Goal: Task Accomplishment & Management: Manage account settings

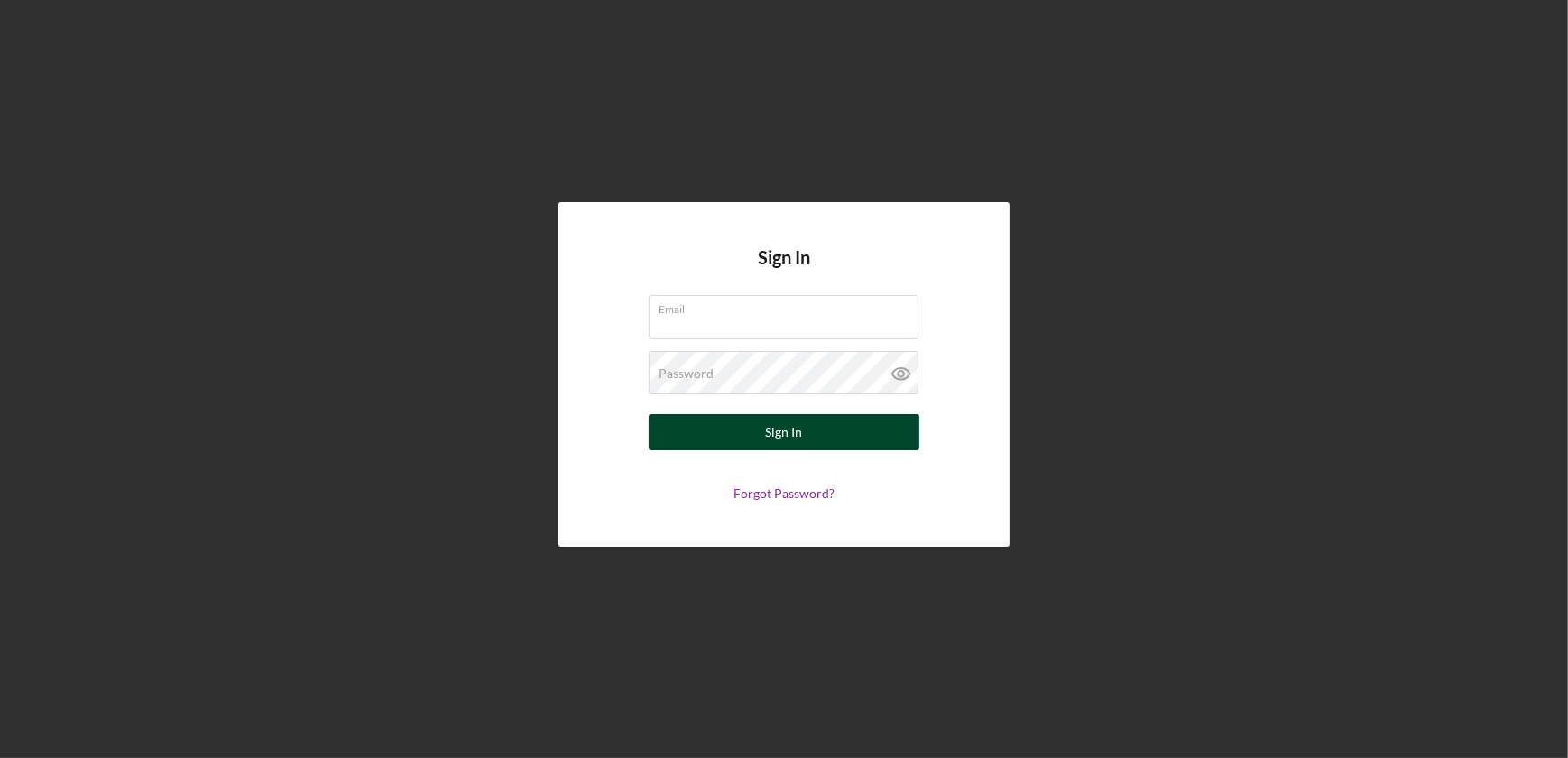
type input "[EMAIL_ADDRESS][DOMAIN_NAME]"
click at [813, 424] on button "Sign In" at bounding box center [784, 432] width 270 height 36
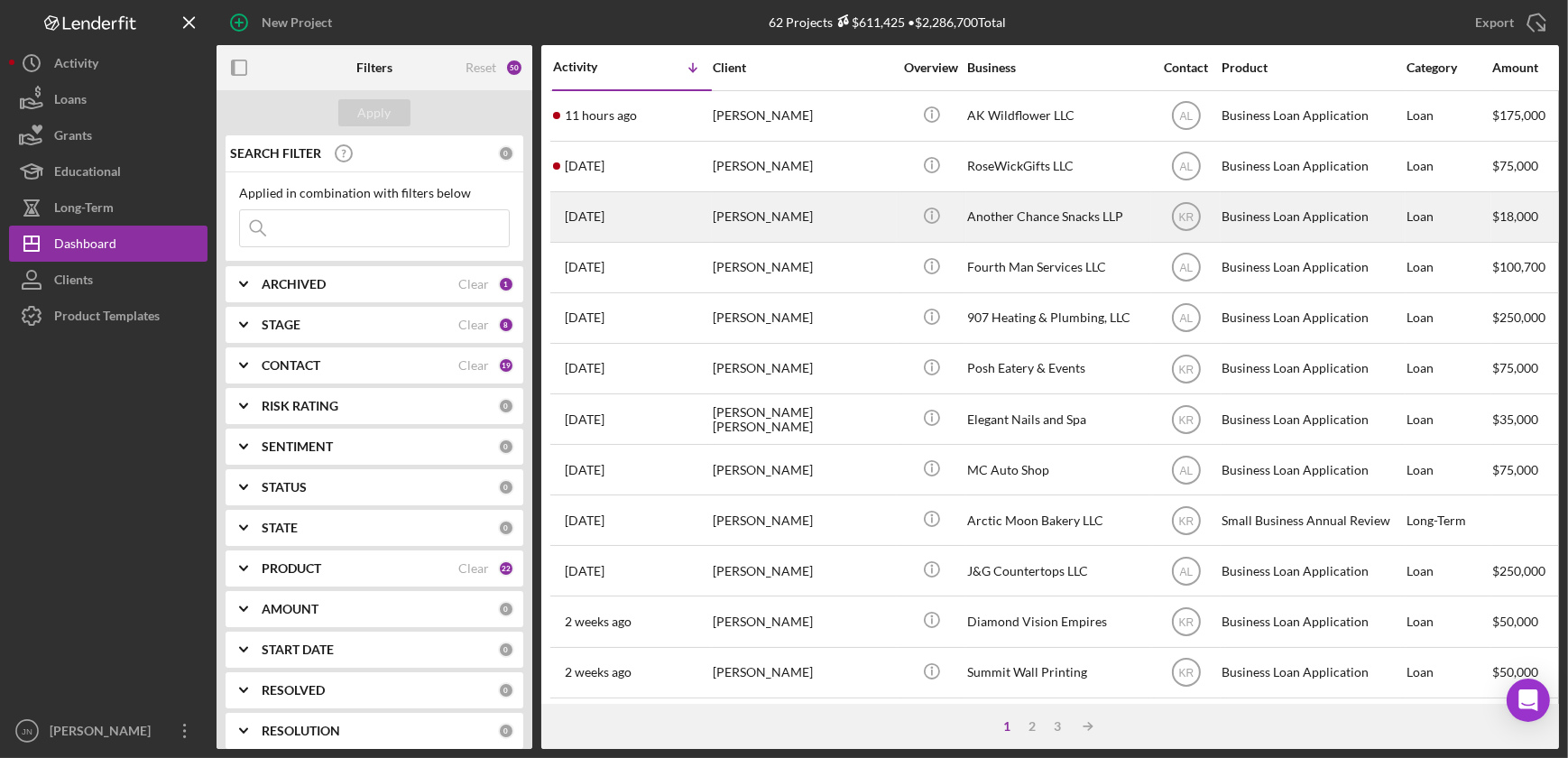
click at [767, 216] on div "[PERSON_NAME]" at bounding box center [802, 216] width 181 height 48
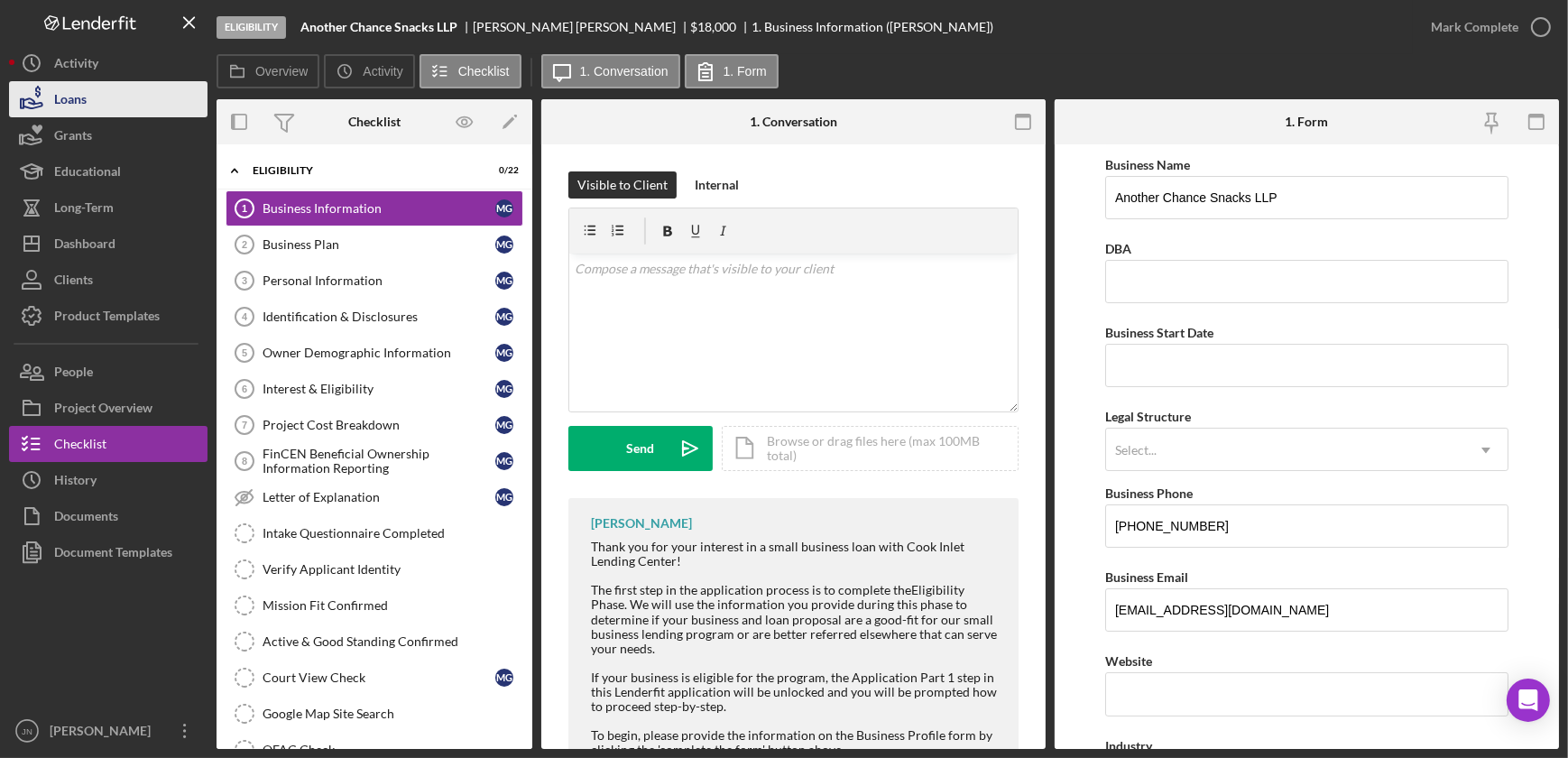
click at [76, 97] on div "Loans" at bounding box center [70, 101] width 32 height 41
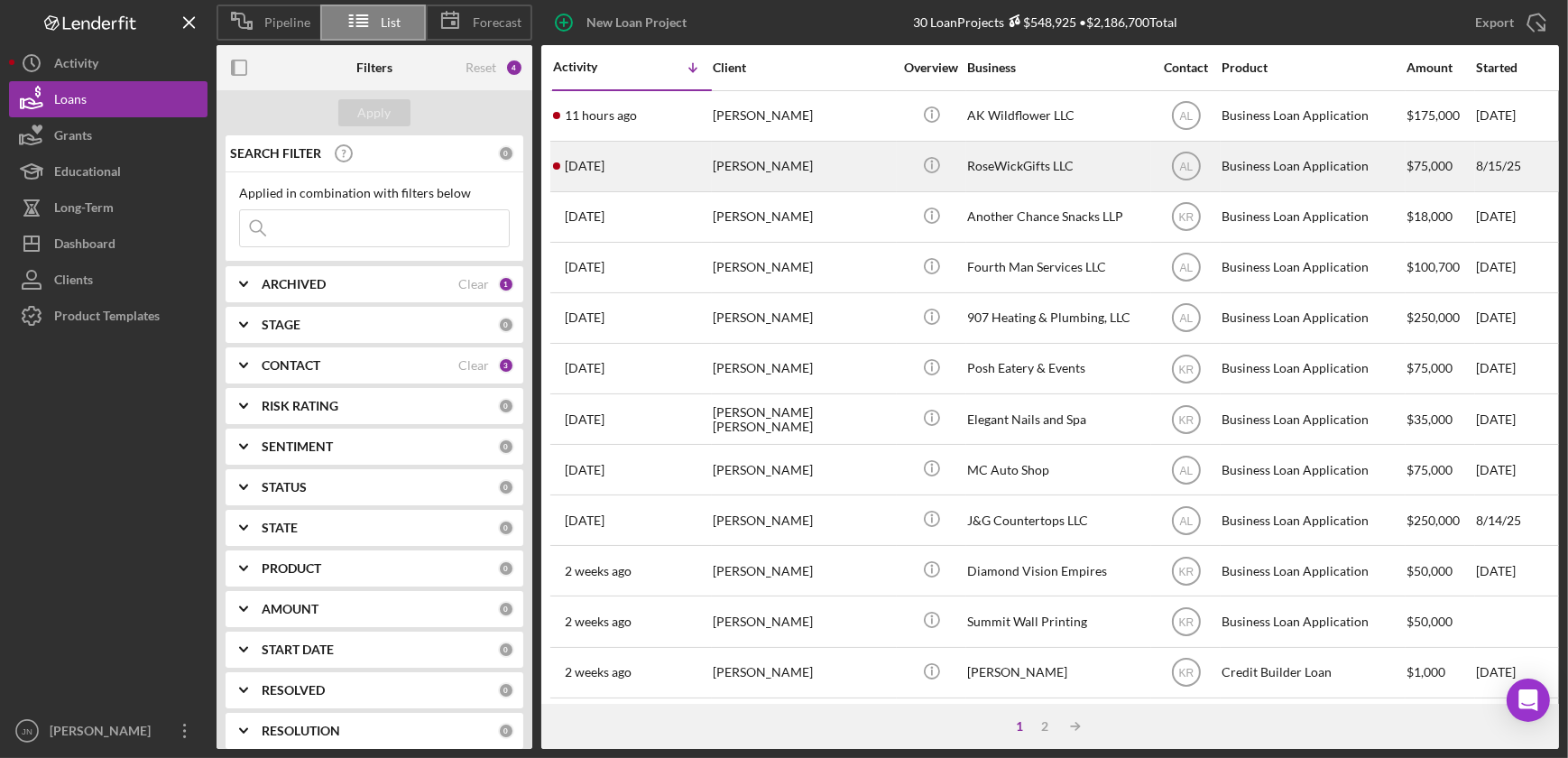
click at [605, 162] on time "[DATE]" at bounding box center [585, 165] width 40 height 14
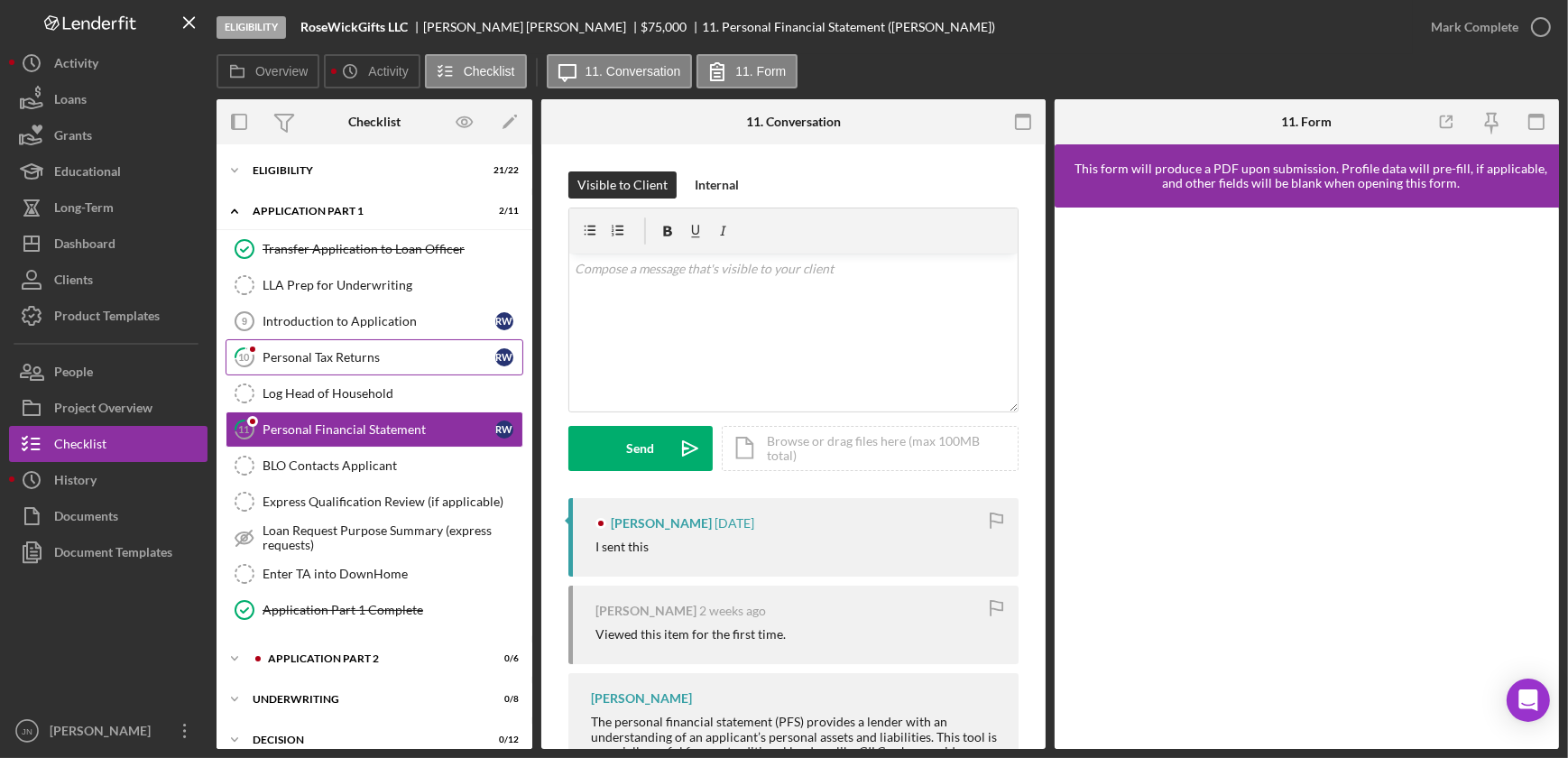
click at [309, 353] on div "Personal Tax Returns" at bounding box center [379, 356] width 233 height 14
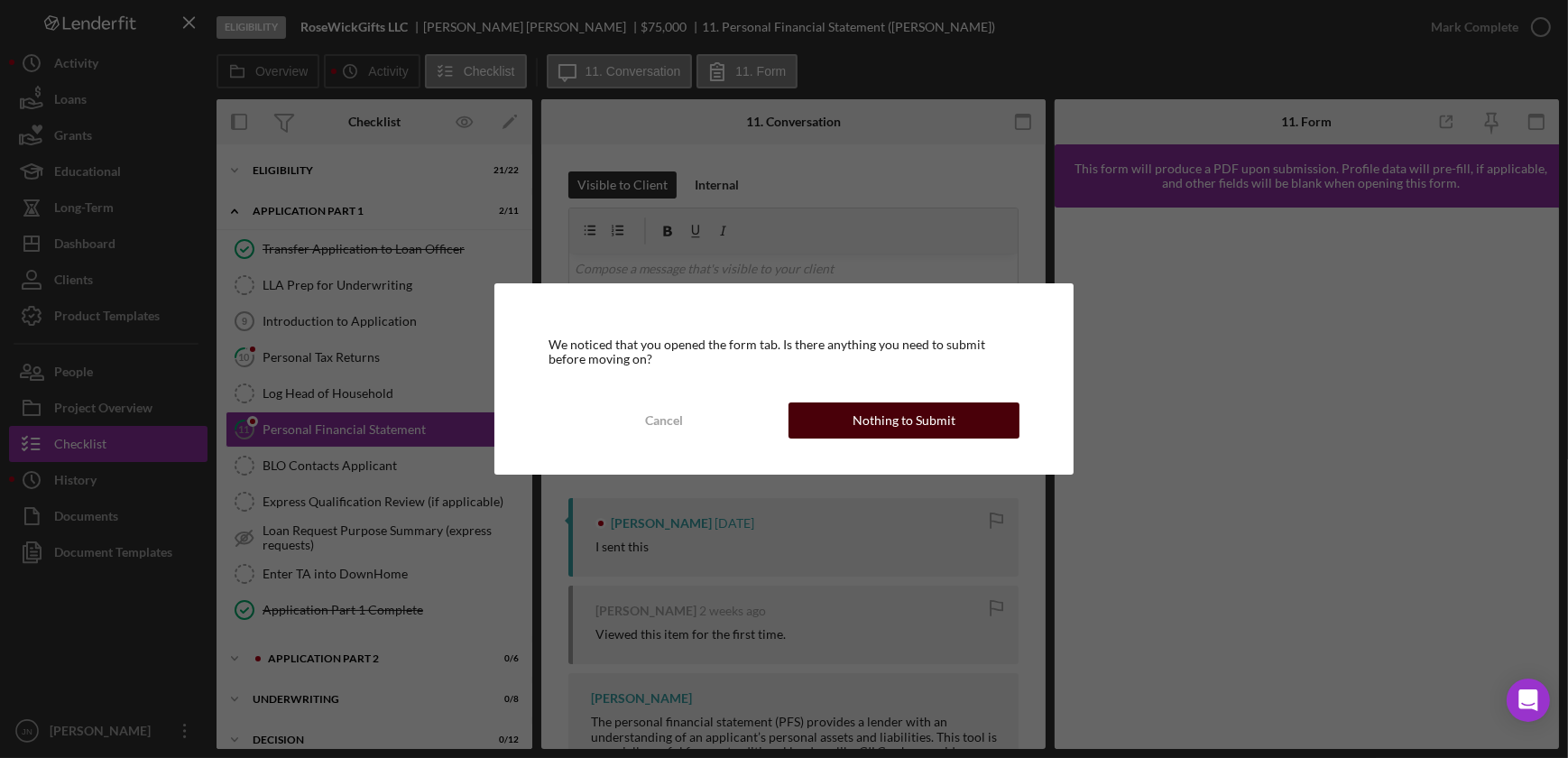
click at [902, 423] on div "Nothing to Submit" at bounding box center [904, 421] width 103 height 36
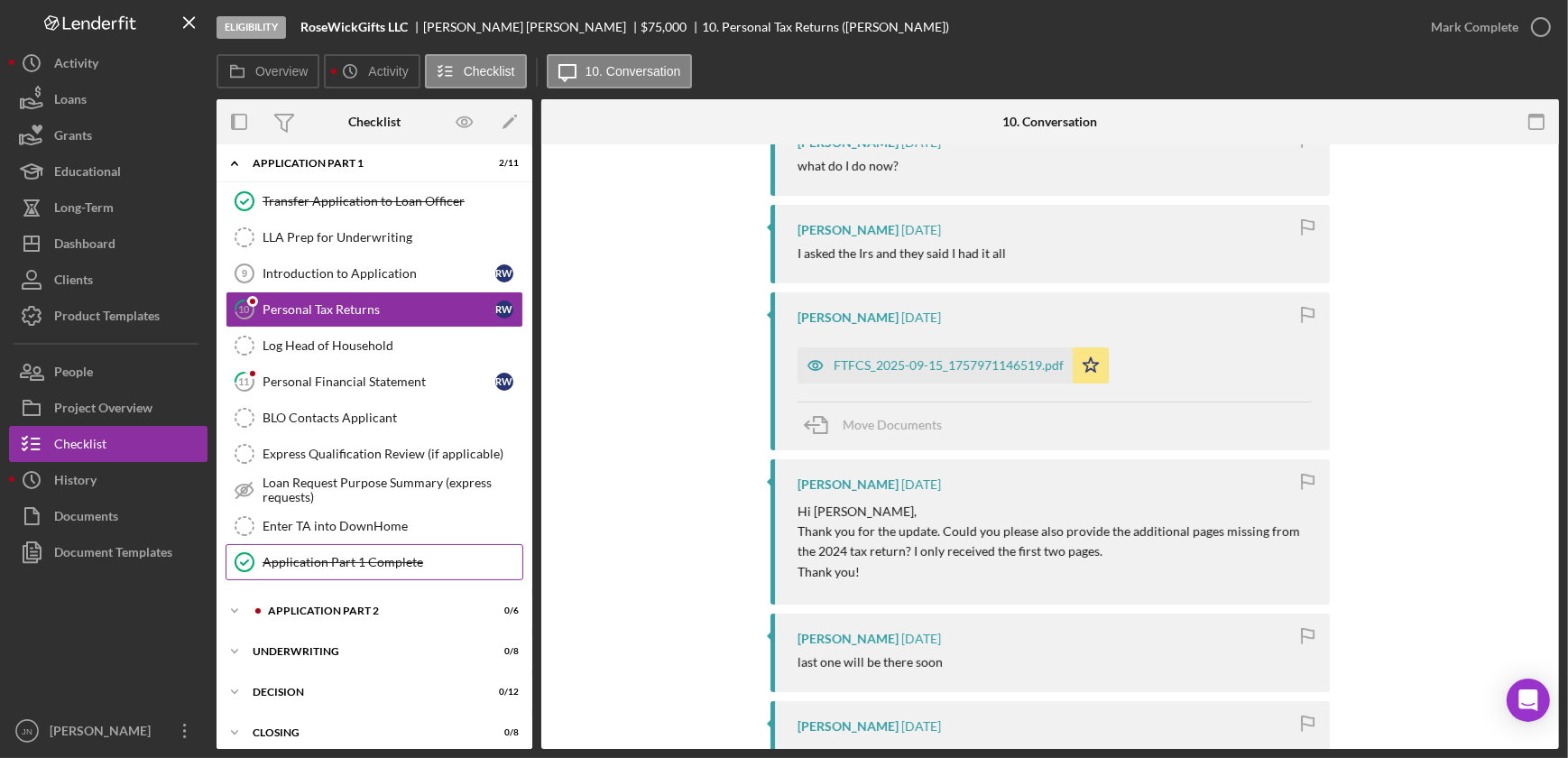
scroll to position [98, 0]
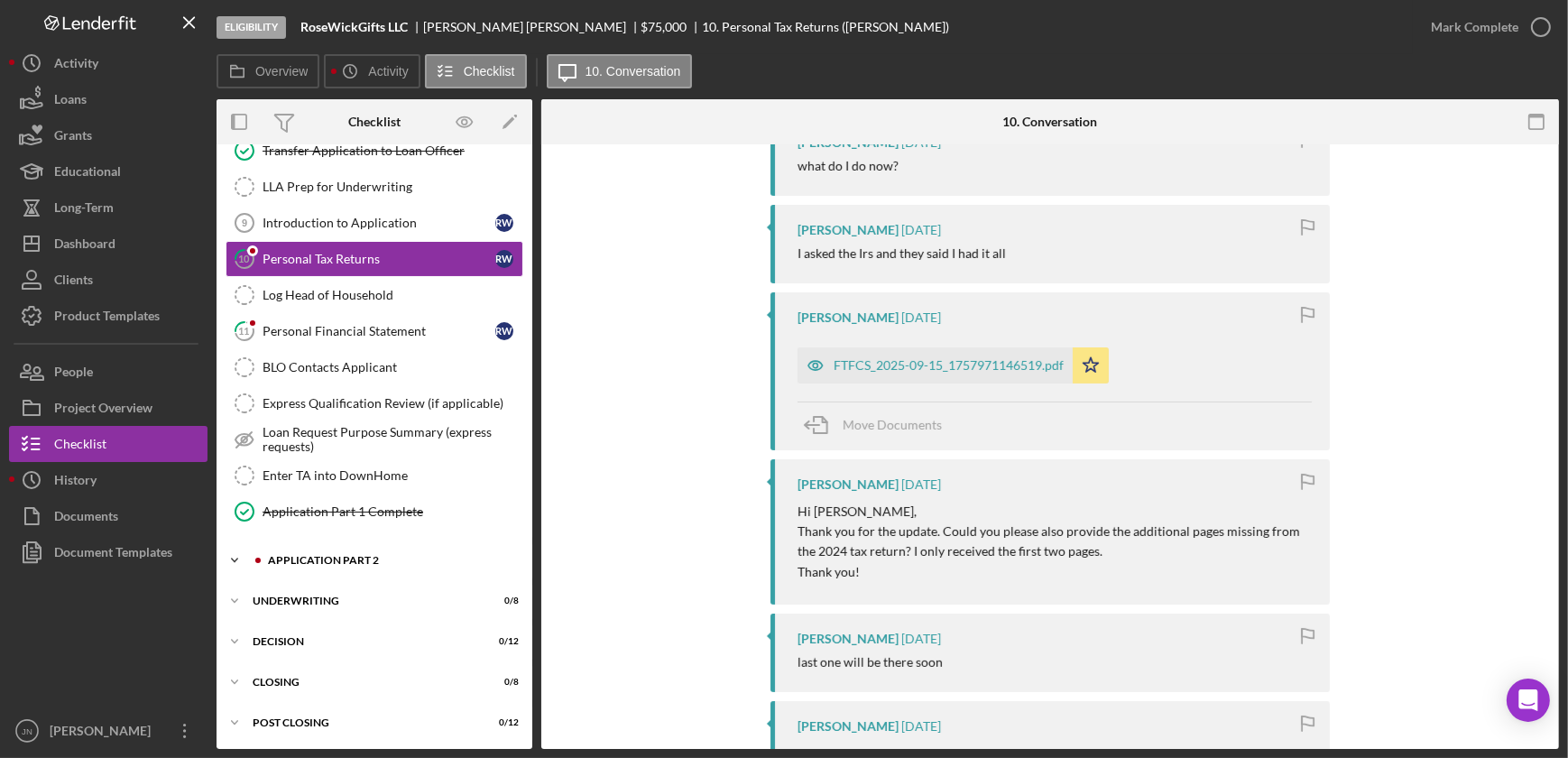
click at [354, 549] on div "Icon/Expander Application Part 2 0 / 6" at bounding box center [374, 560] width 316 height 36
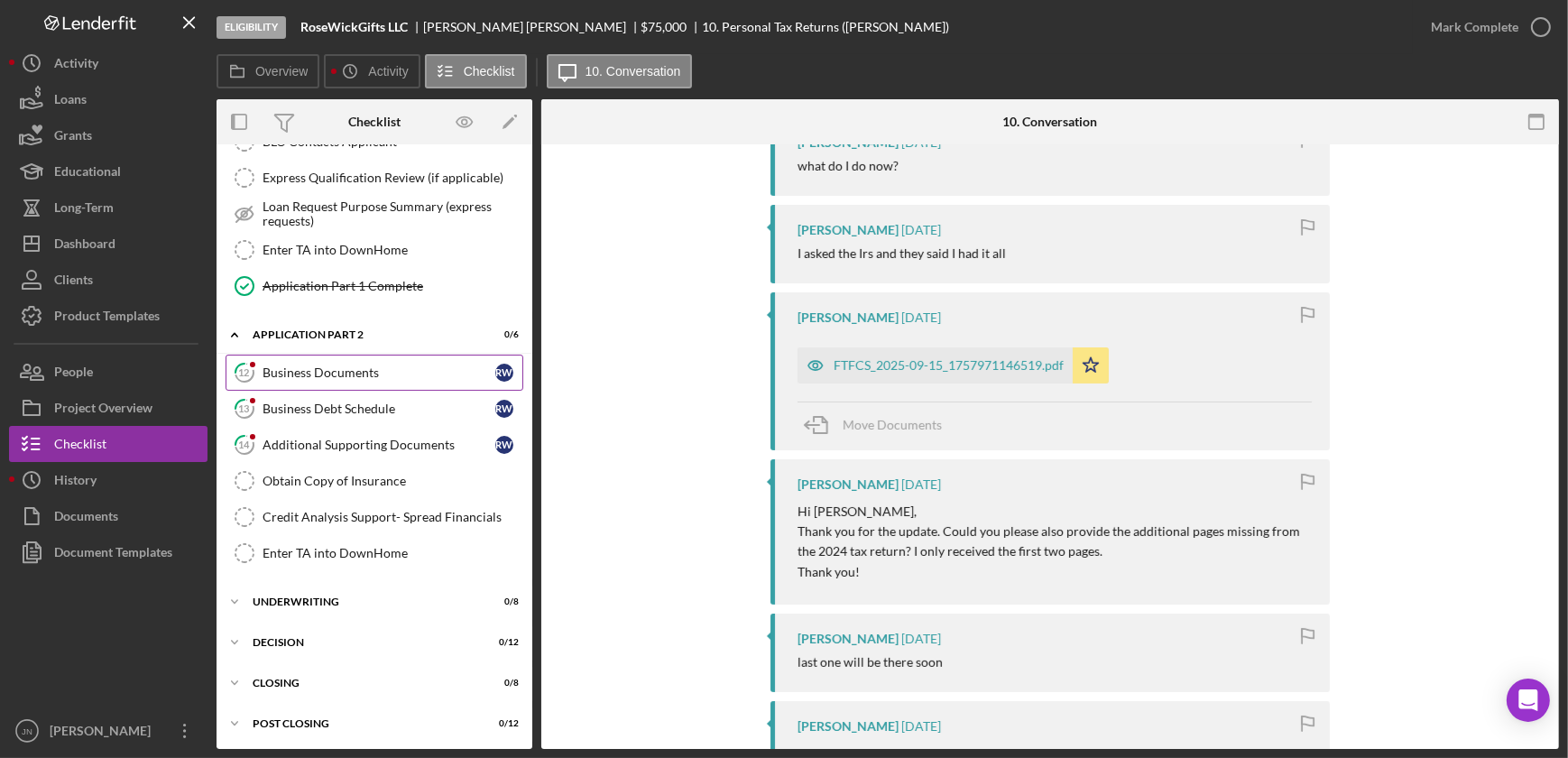
click at [403, 379] on link "12 Business Documents R W" at bounding box center [374, 372] width 298 height 36
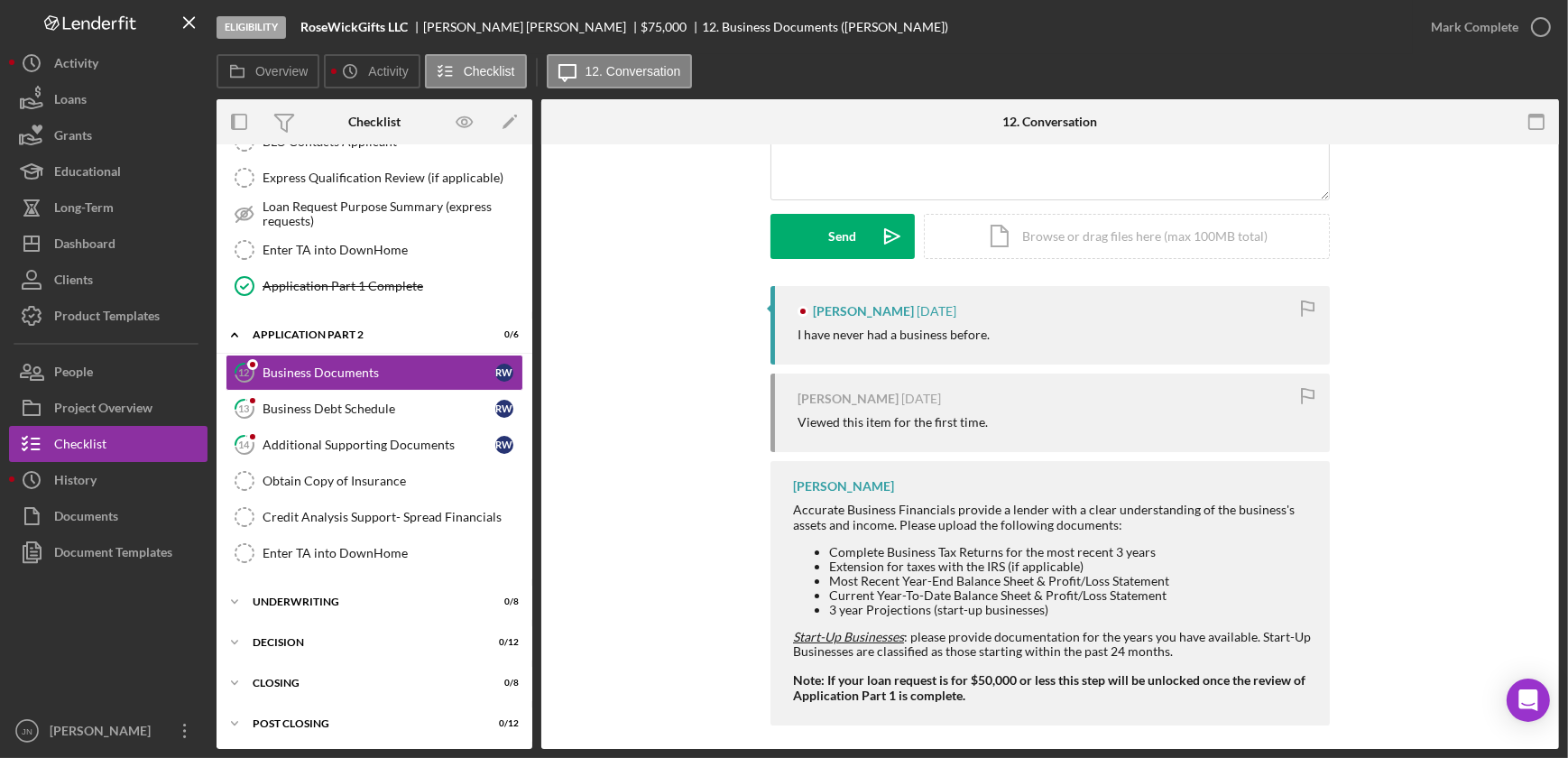
scroll to position [224, 0]
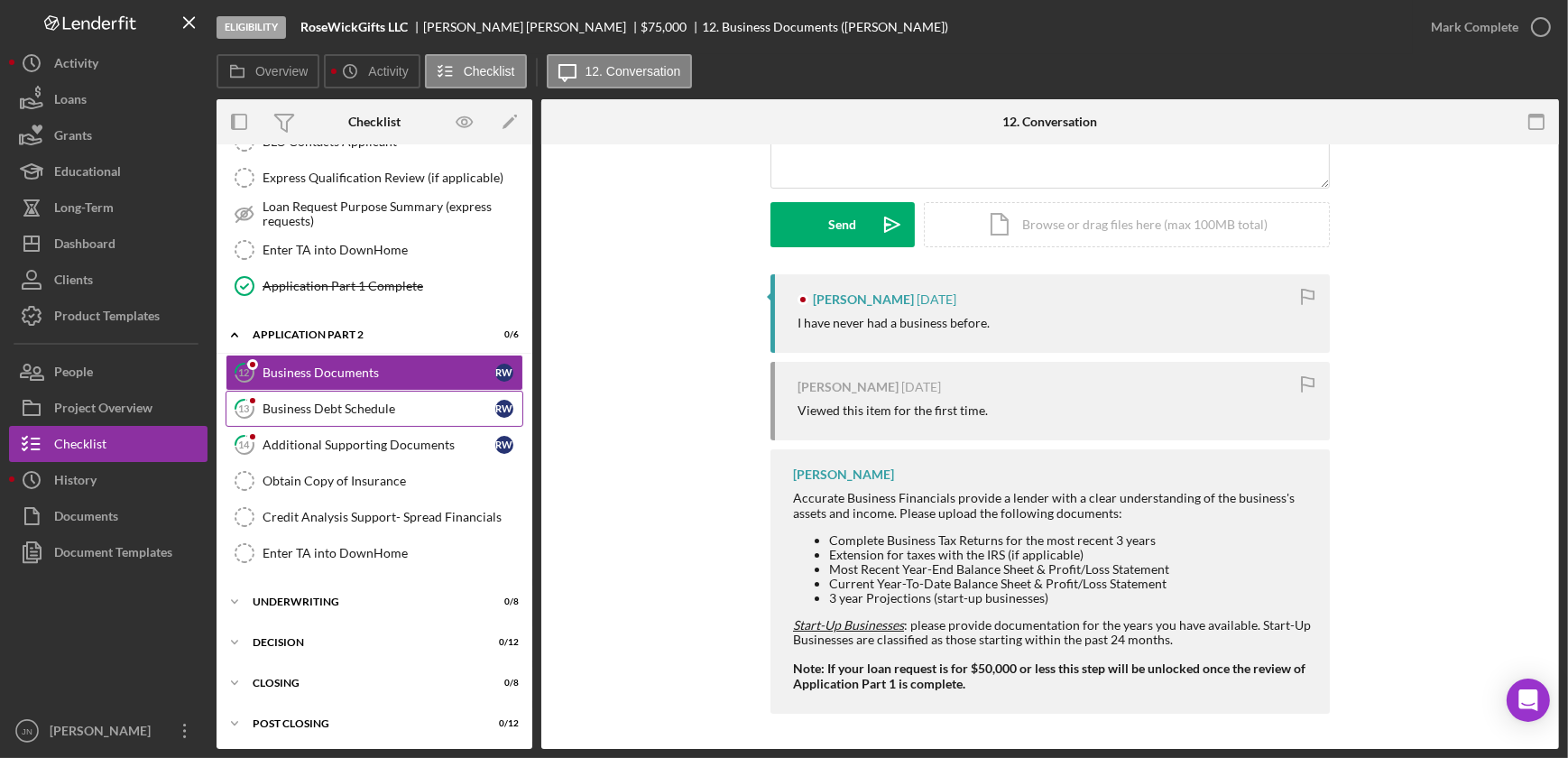
click at [387, 406] on div "Business Debt Schedule" at bounding box center [379, 408] width 233 height 14
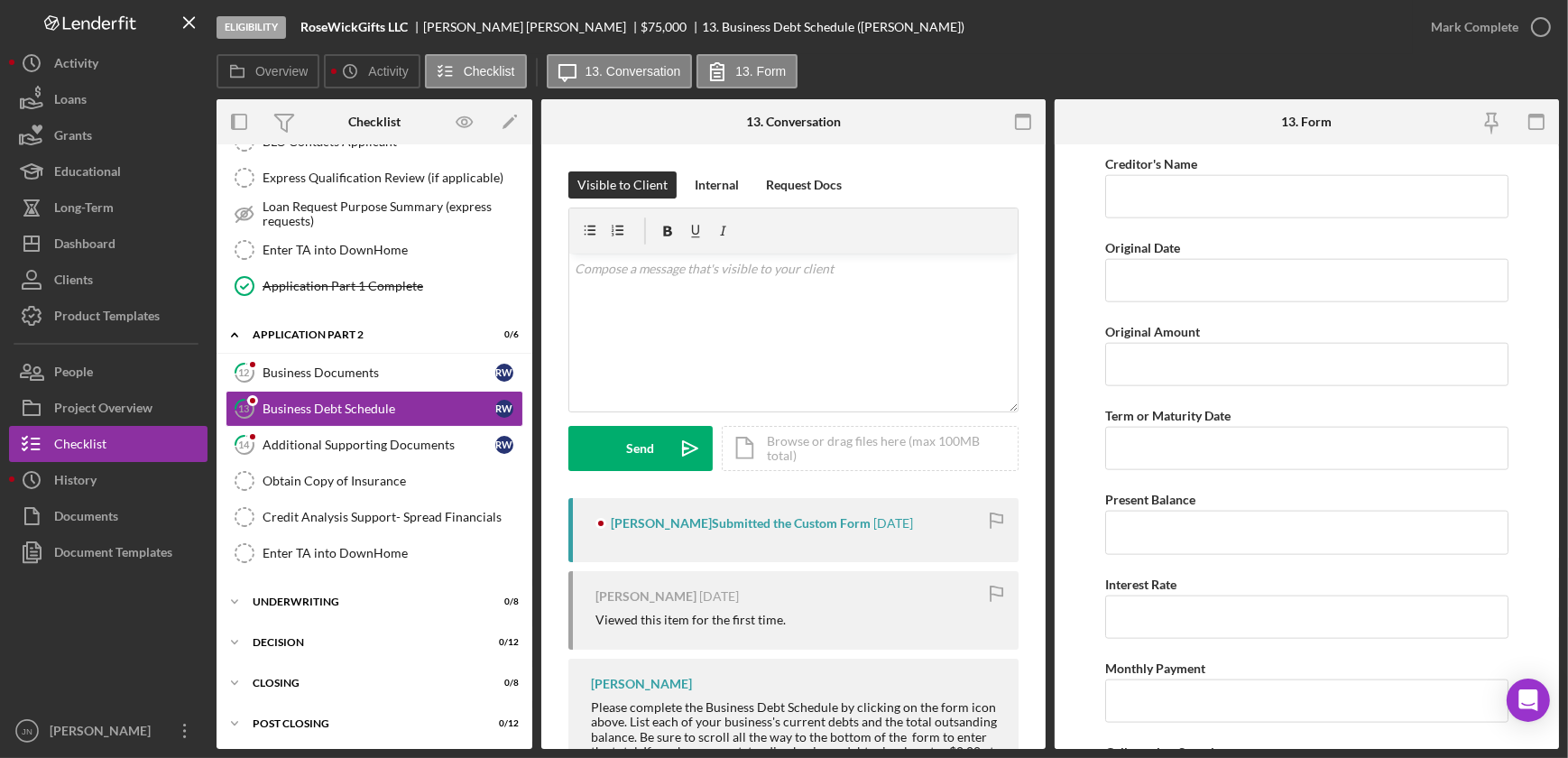
scroll to position [3116, 0]
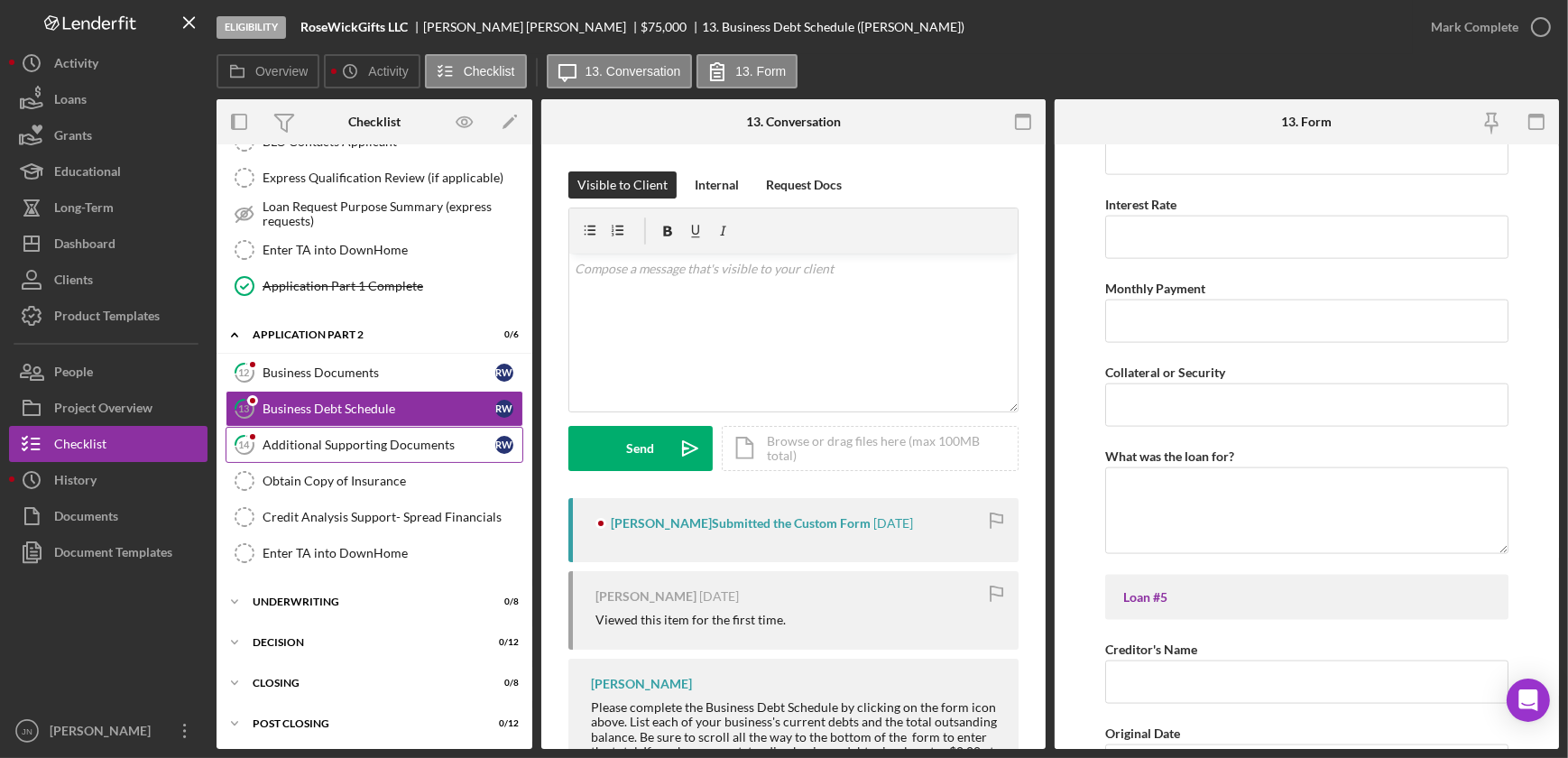
click at [374, 450] on link "14 Additional Supporting Documents R W" at bounding box center [374, 444] width 298 height 36
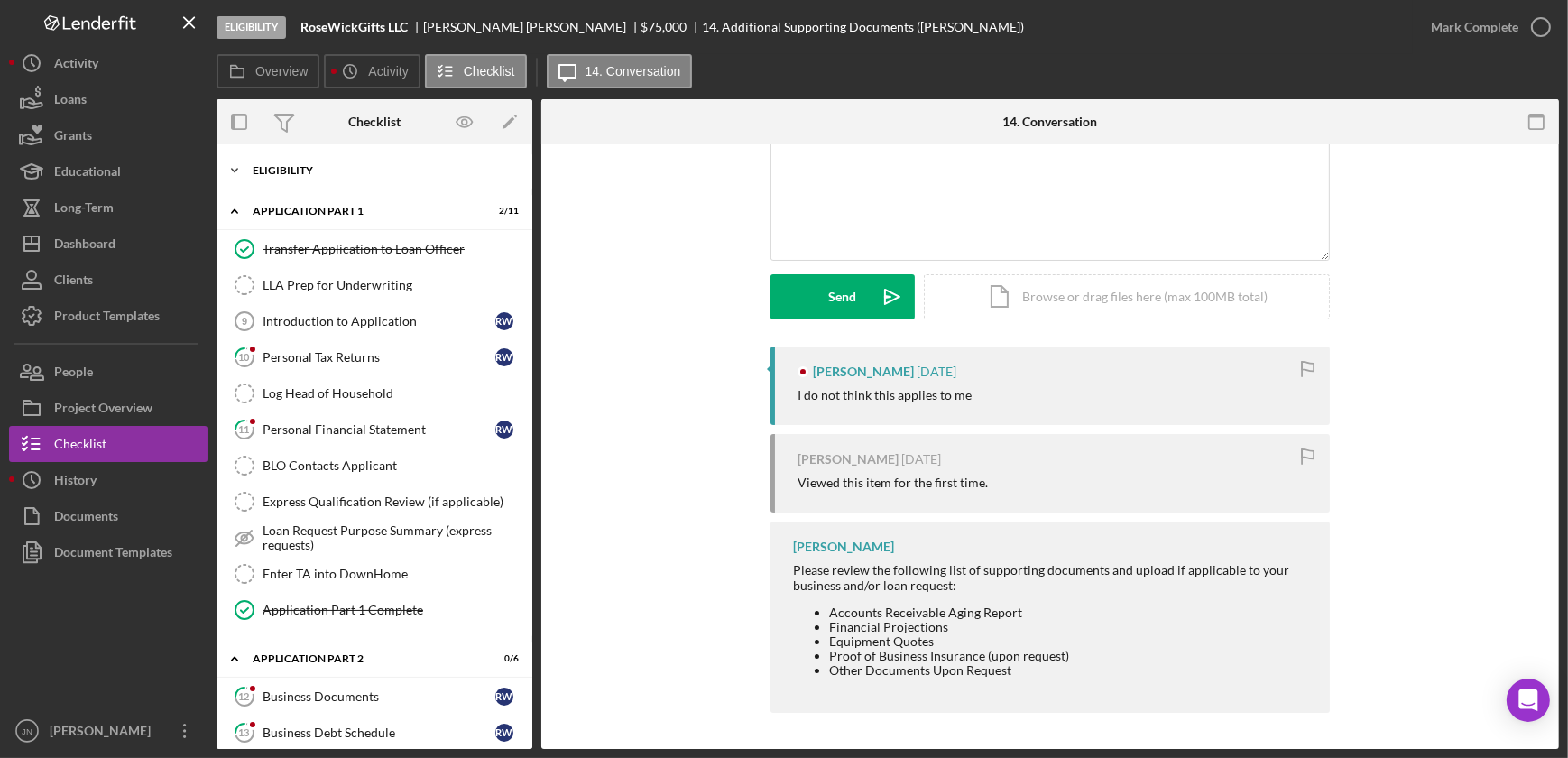
click at [345, 164] on div "Icon/Expander Eligibility 21 / 22" at bounding box center [374, 170] width 316 height 36
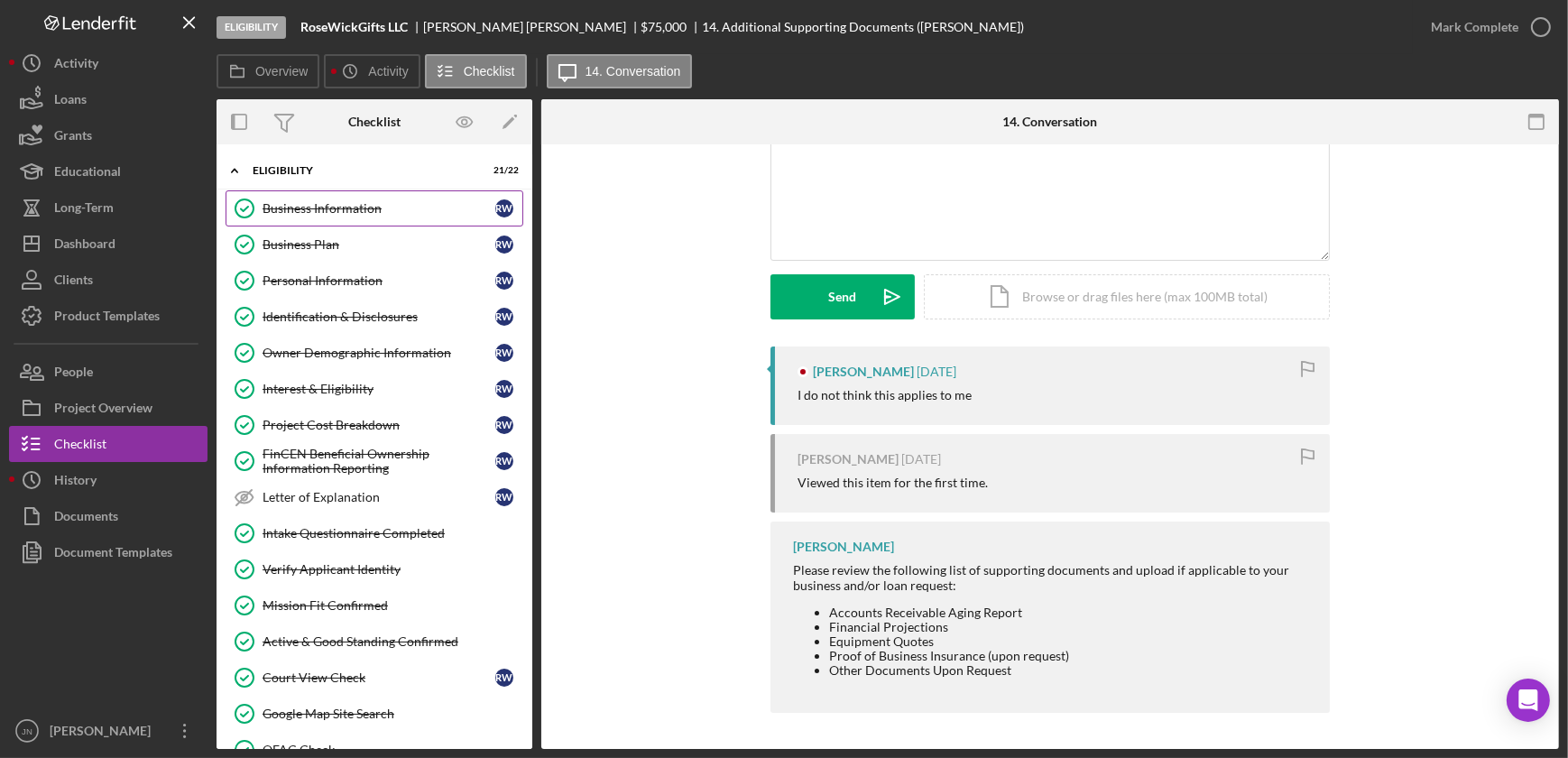
click at [346, 215] on link "Business Information Business Information R W" at bounding box center [374, 208] width 298 height 36
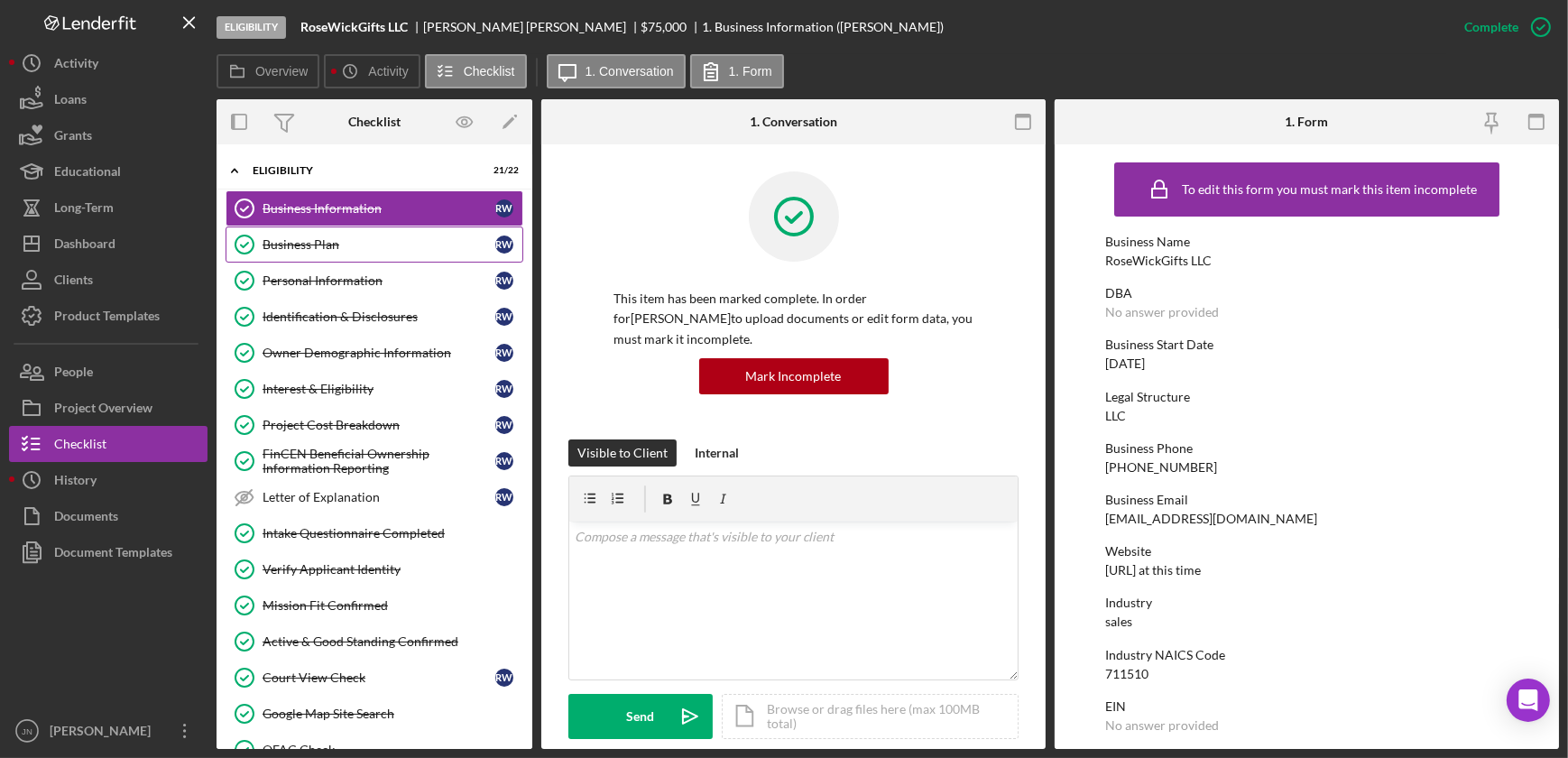
click at [332, 234] on link "Business Plan Business Plan R W" at bounding box center [374, 245] width 298 height 36
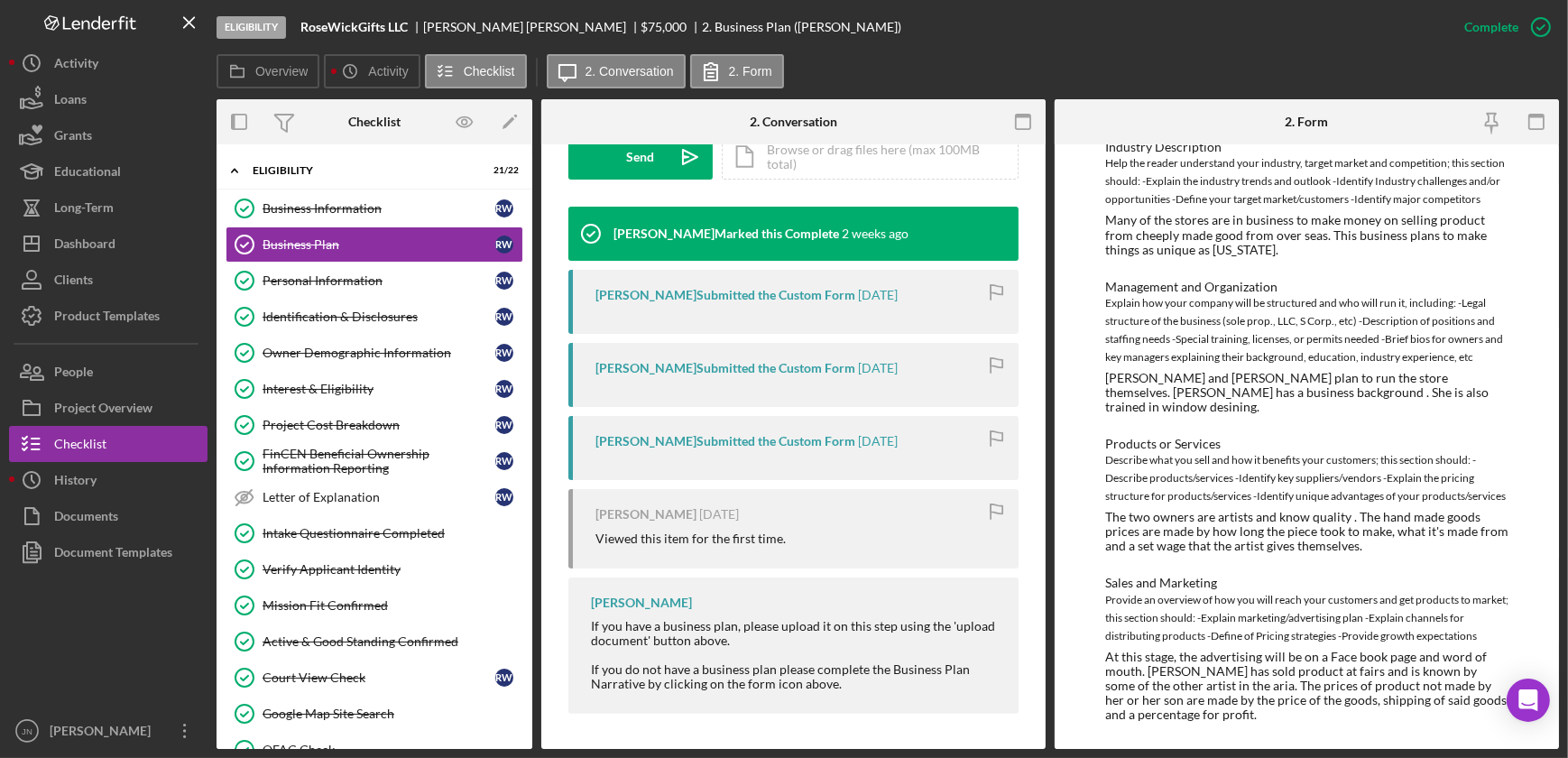
scroll to position [441, 0]
